Goal: Navigation & Orientation: Find specific page/section

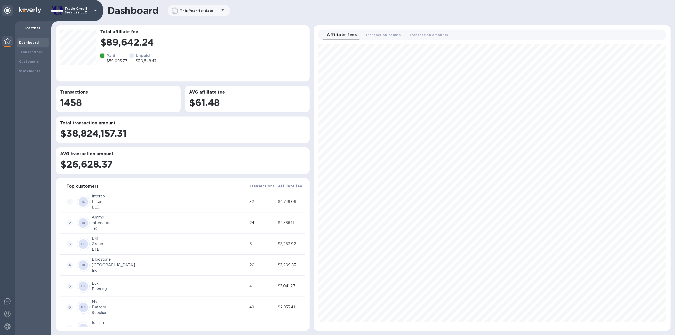
scroll to position [282, 352]
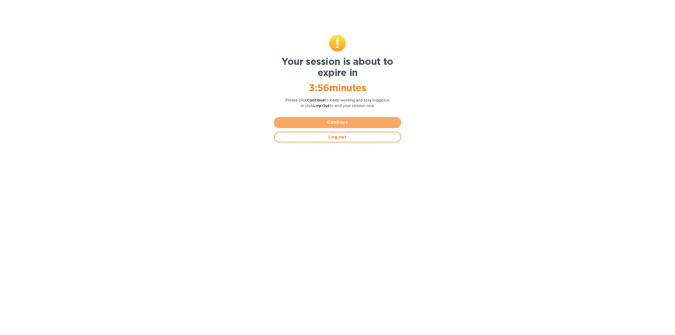
click at [338, 119] on button "Continue" at bounding box center [337, 122] width 127 height 11
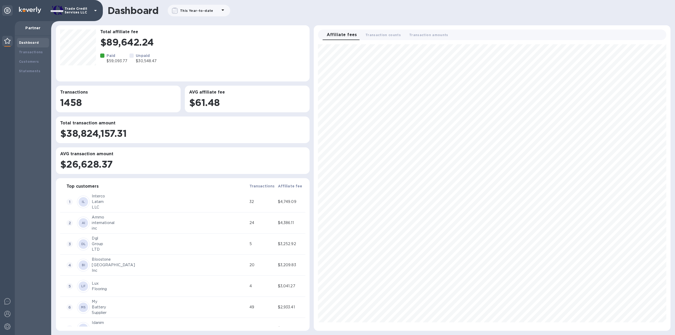
scroll to position [282, 352]
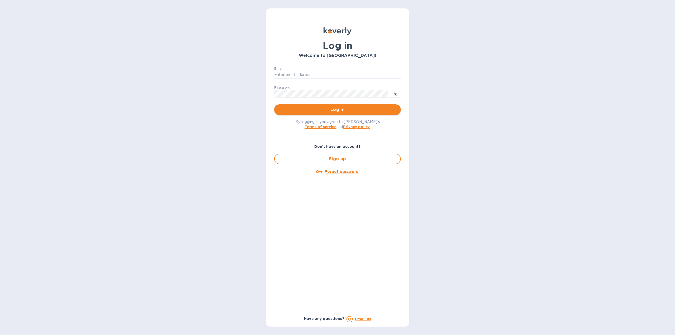
type input "igatradecredit@gmail.com"
click at [305, 107] on span "Log in" at bounding box center [337, 110] width 118 height 6
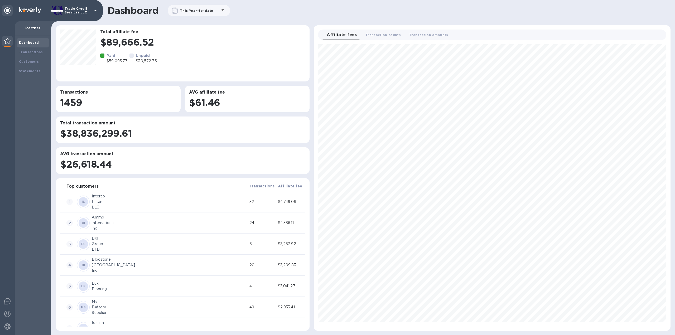
scroll to position [282, 352]
click at [36, 54] on b "Transactions" at bounding box center [31, 52] width 24 height 4
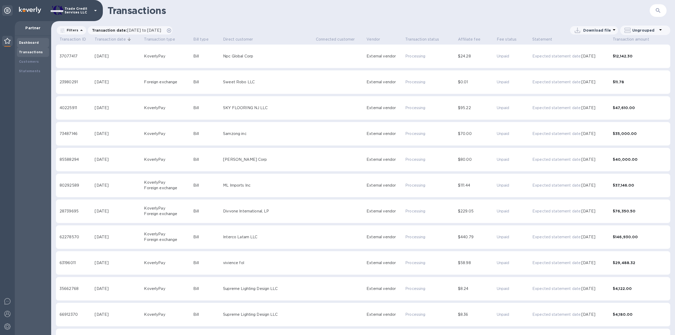
click at [31, 40] on div "Dashboard" at bounding box center [33, 42] width 32 height 9
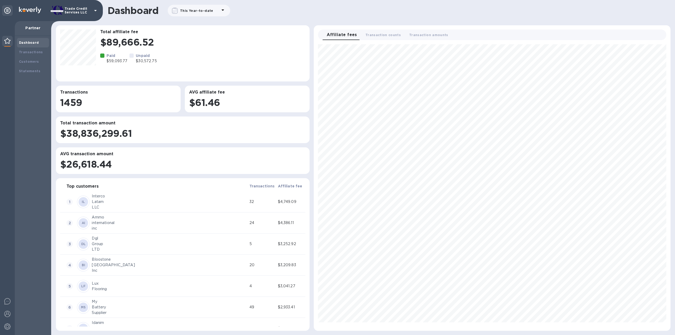
scroll to position [282, 352]
click at [36, 50] on b "Transactions" at bounding box center [31, 52] width 24 height 4
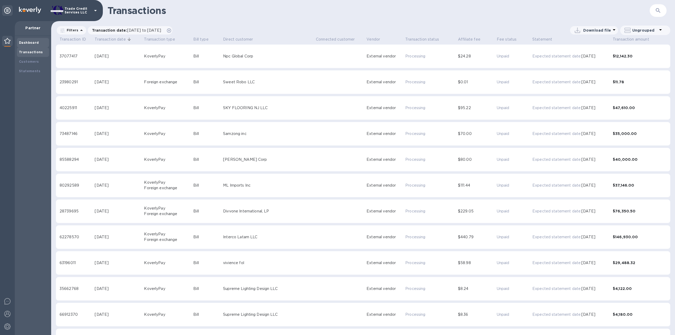
click at [32, 42] on b "Dashboard" at bounding box center [29, 43] width 20 height 4
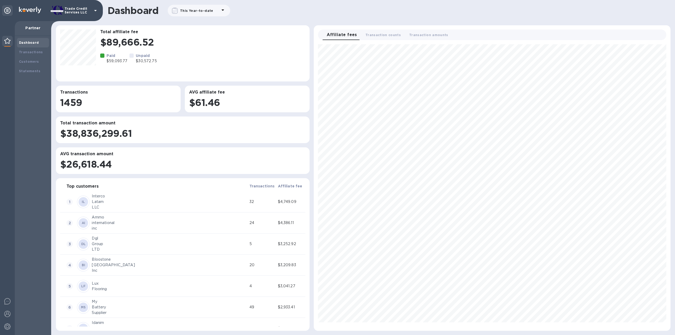
scroll to position [282, 352]
